Goal: Task Accomplishment & Management: Manage account settings

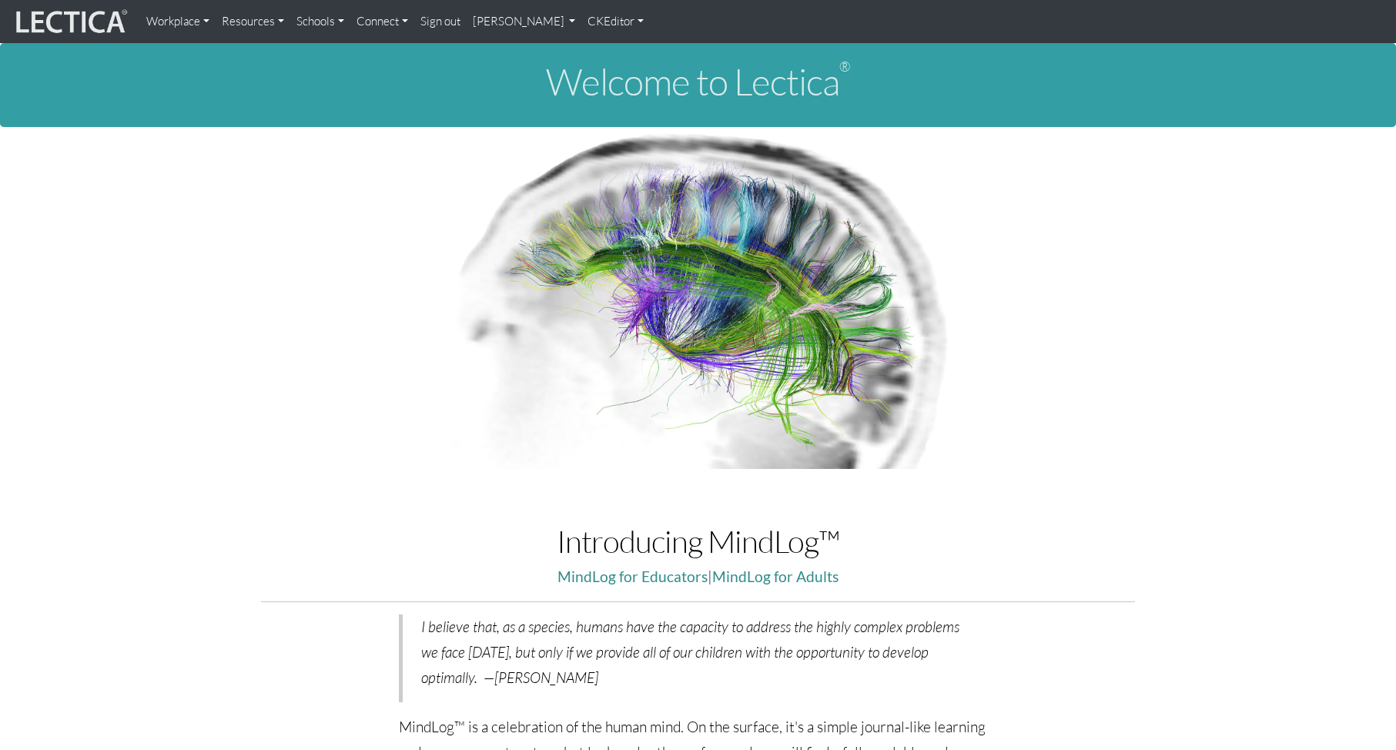
click at [451, 23] on link "Sign out" at bounding box center [440, 21] width 52 height 31
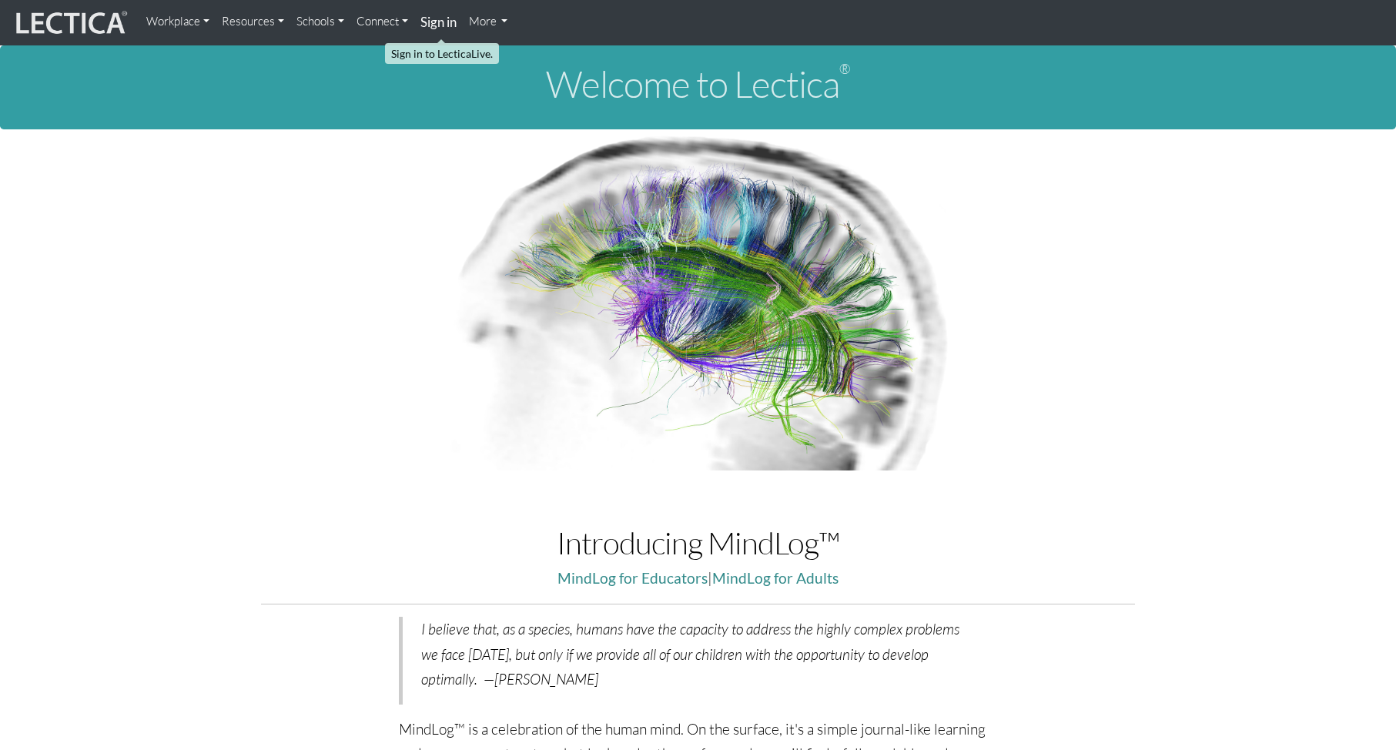
click at [443, 26] on strong "Sign in" at bounding box center [438, 22] width 36 height 16
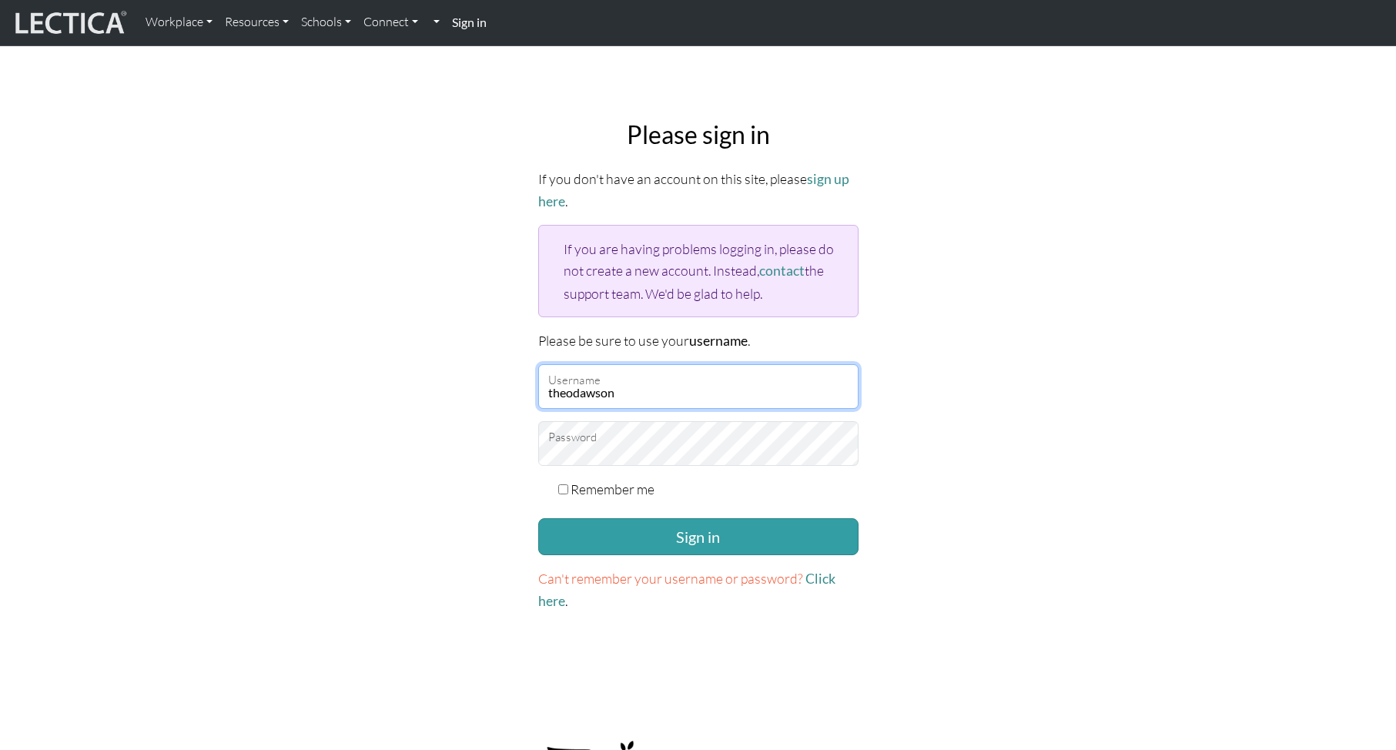
click at [590, 388] on input "theodawson" at bounding box center [698, 386] width 320 height 45
paste input "mindlog5thteacher"
type input "mindlog5thteacher"
click at [813, 578] on link "Click here" at bounding box center [686, 589] width 297 height 38
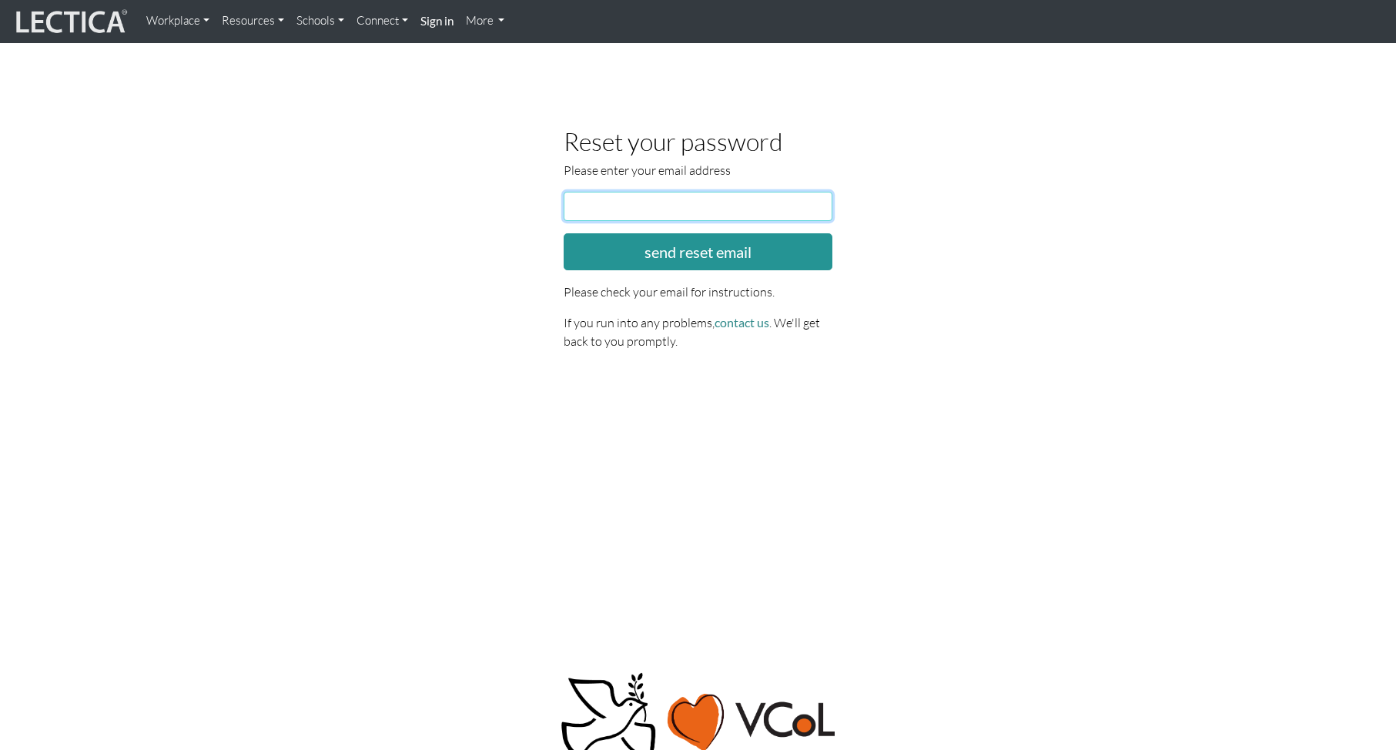
click at [590, 205] on input "email" at bounding box center [697, 206] width 269 height 29
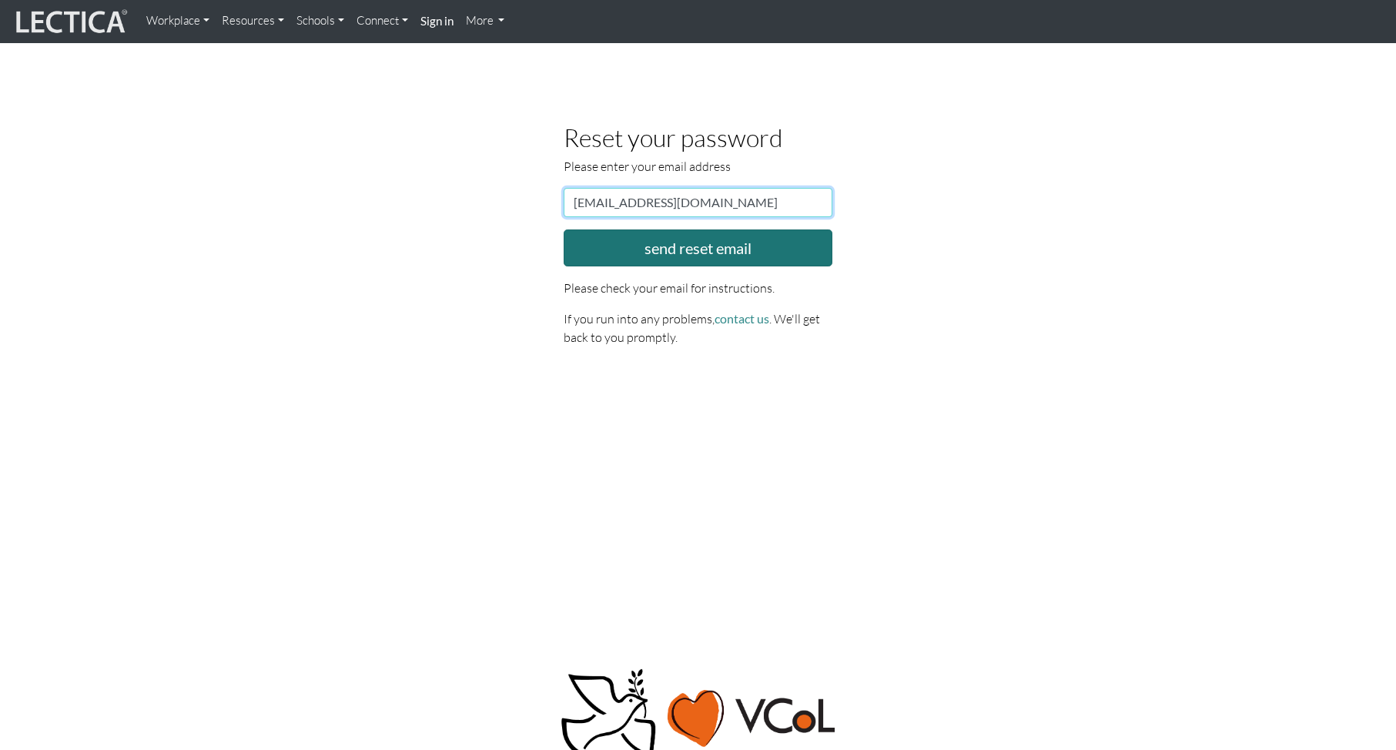
type input "theod@comcast.net"
click at [684, 252] on button "send reset email" at bounding box center [697, 247] width 269 height 37
